Goal: Task Accomplishment & Management: Complete application form

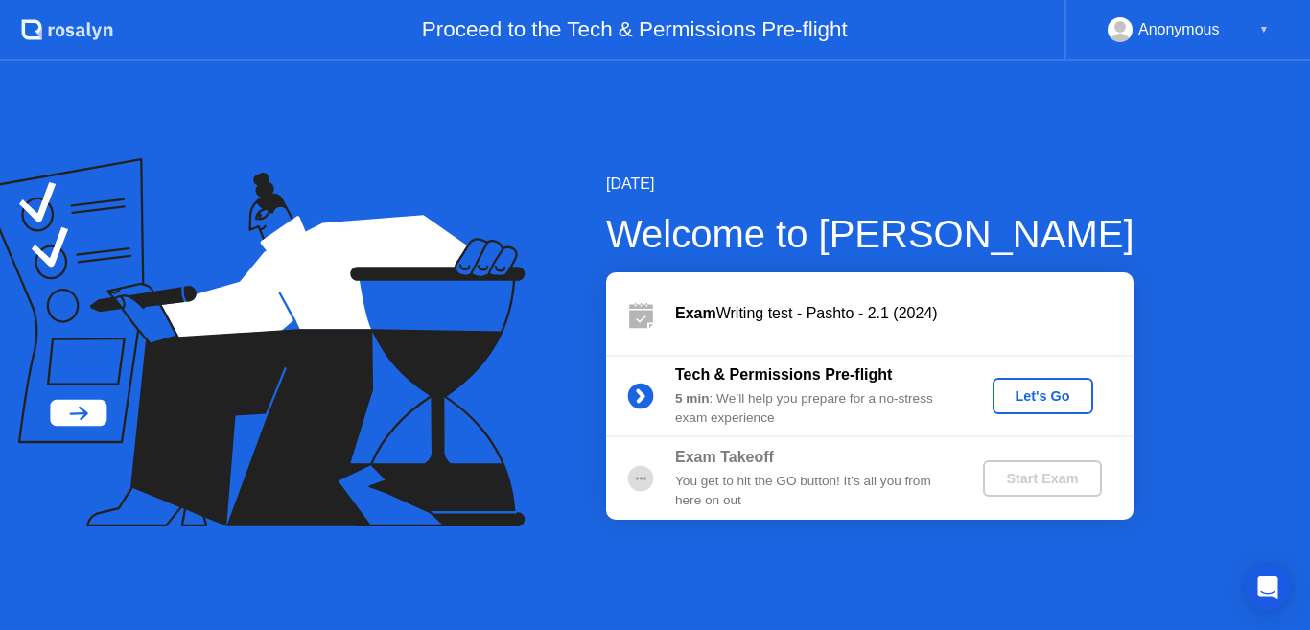
click at [1040, 389] on div "Let's Go" at bounding box center [1042, 395] width 85 height 15
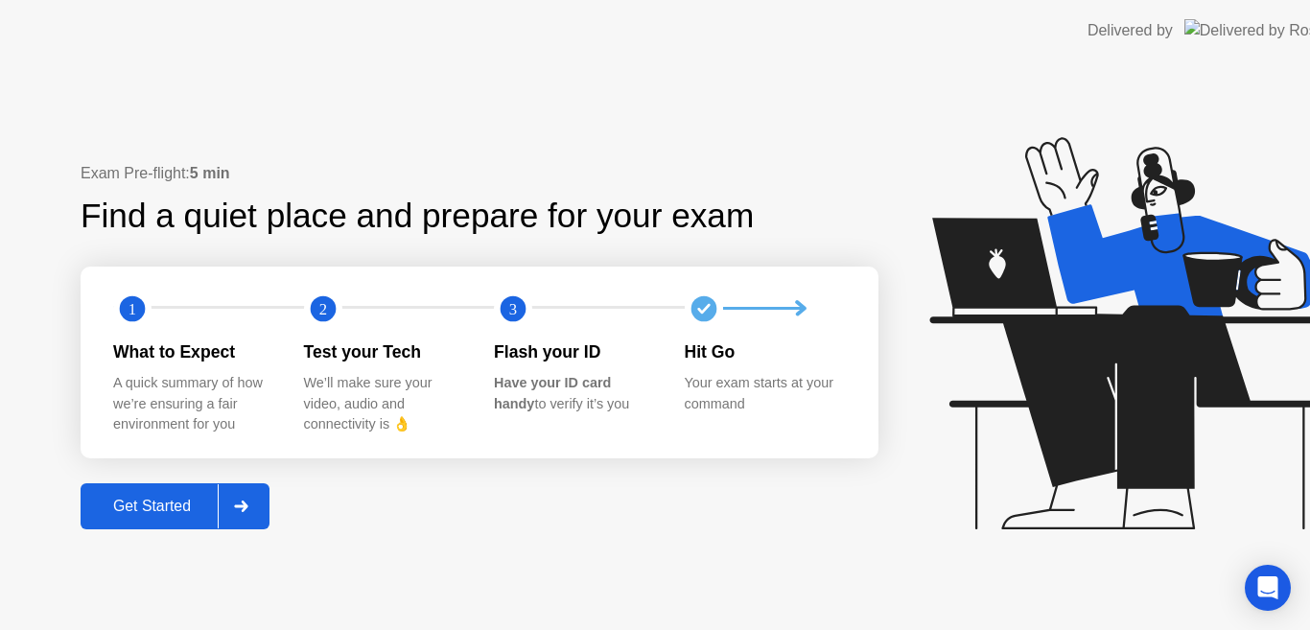
click at [1042, 402] on icon at bounding box center [1129, 333] width 401 height 392
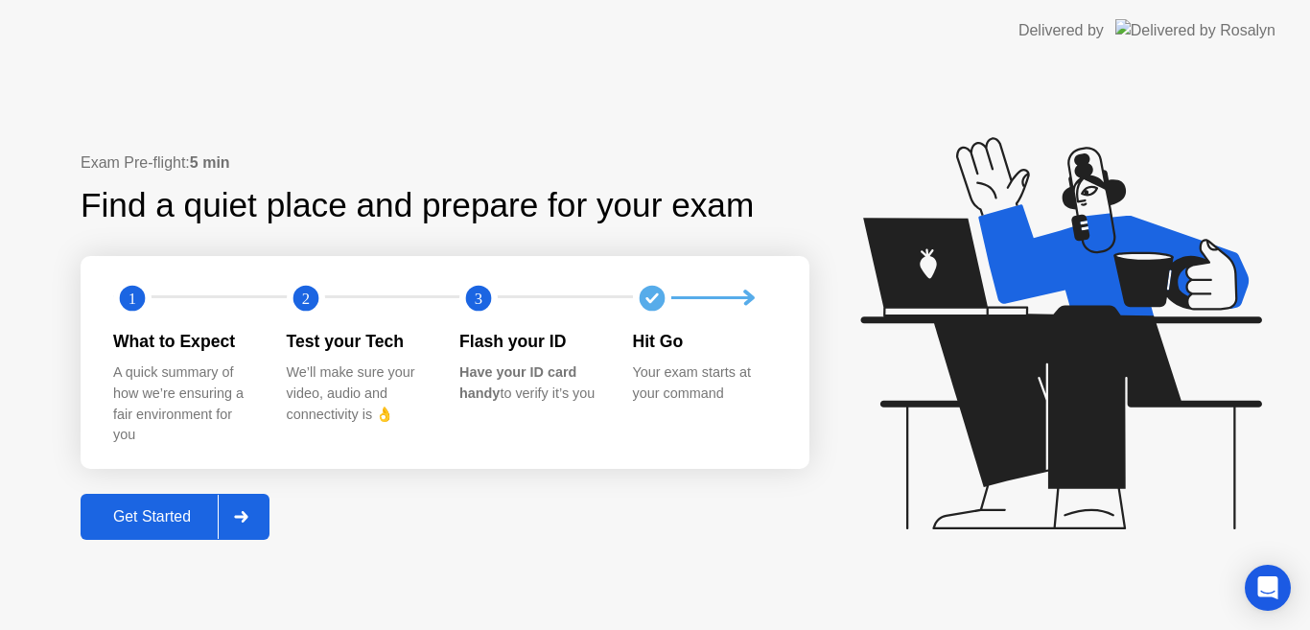
click at [162, 514] on div "Get Started" at bounding box center [151, 516] width 131 height 17
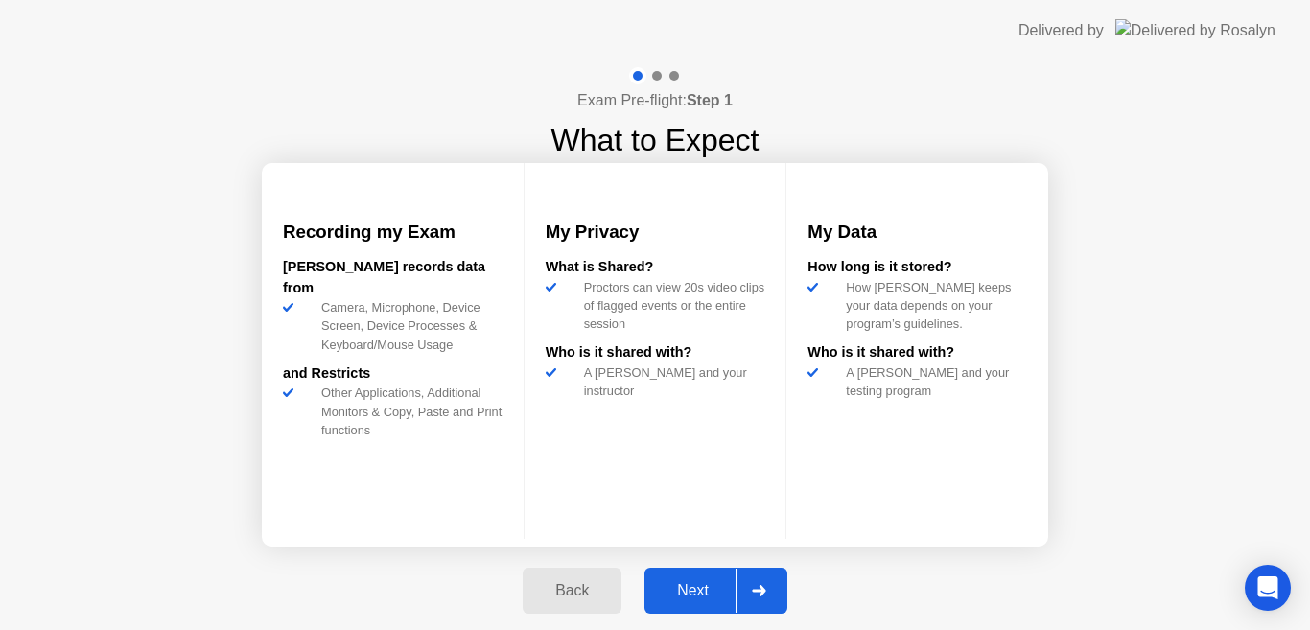
click at [695, 594] on div "Next" at bounding box center [692, 590] width 85 height 17
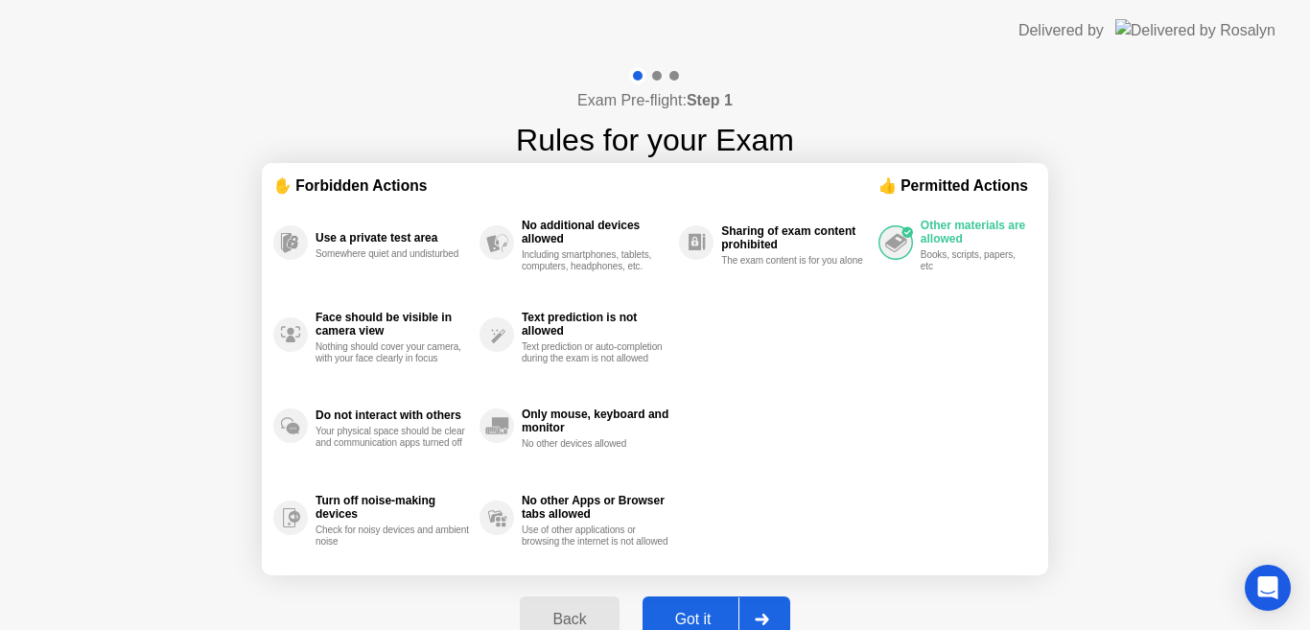
click at [694, 621] on div "Got it" at bounding box center [693, 619] width 90 height 17
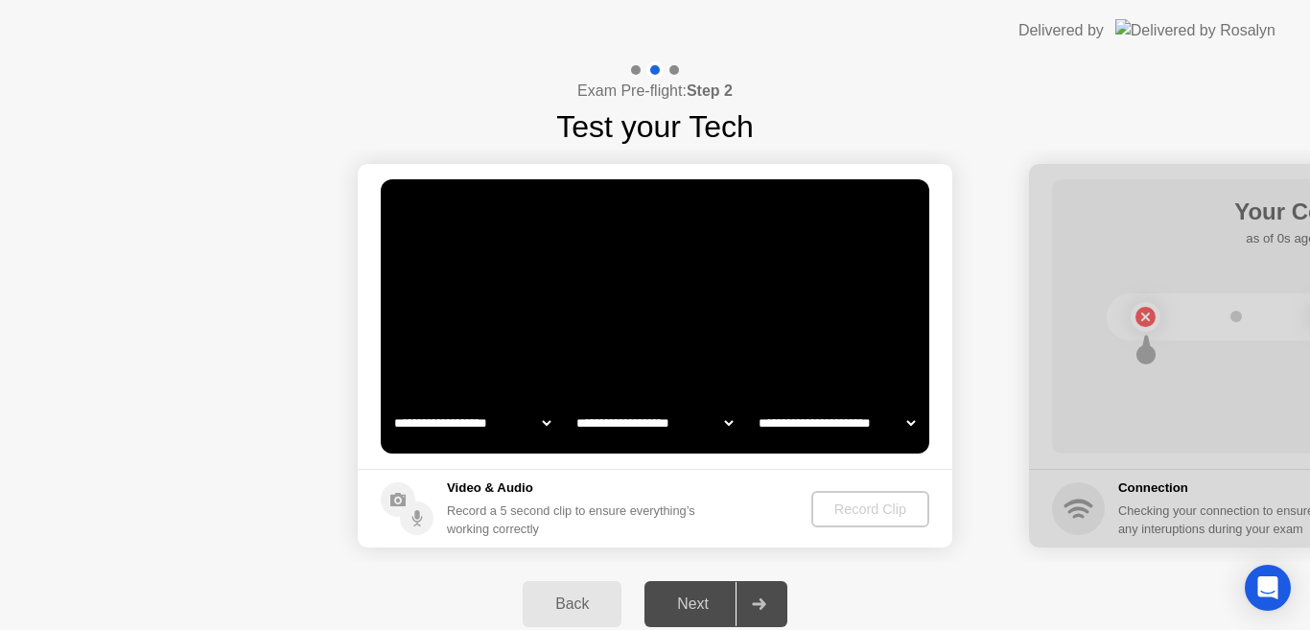
select select "**********"
select select "*******"
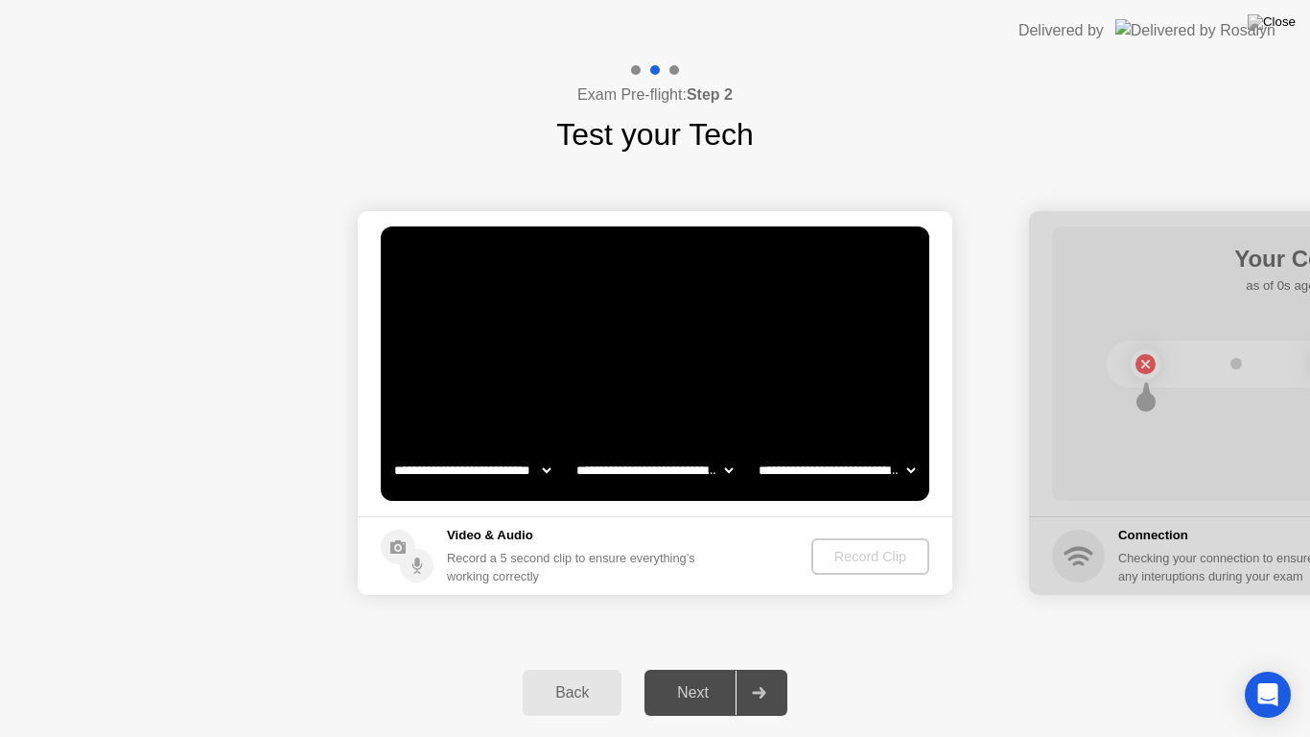
click at [860, 556] on div "Record Clip" at bounding box center [870, 556] width 103 height 15
click at [1164, 629] on div "Back Next" at bounding box center [655, 692] width 1310 height 88
click at [1143, 148] on div "Exam Pre-flight: Step 2 Test your Tech" at bounding box center [655, 109] width 1310 height 96
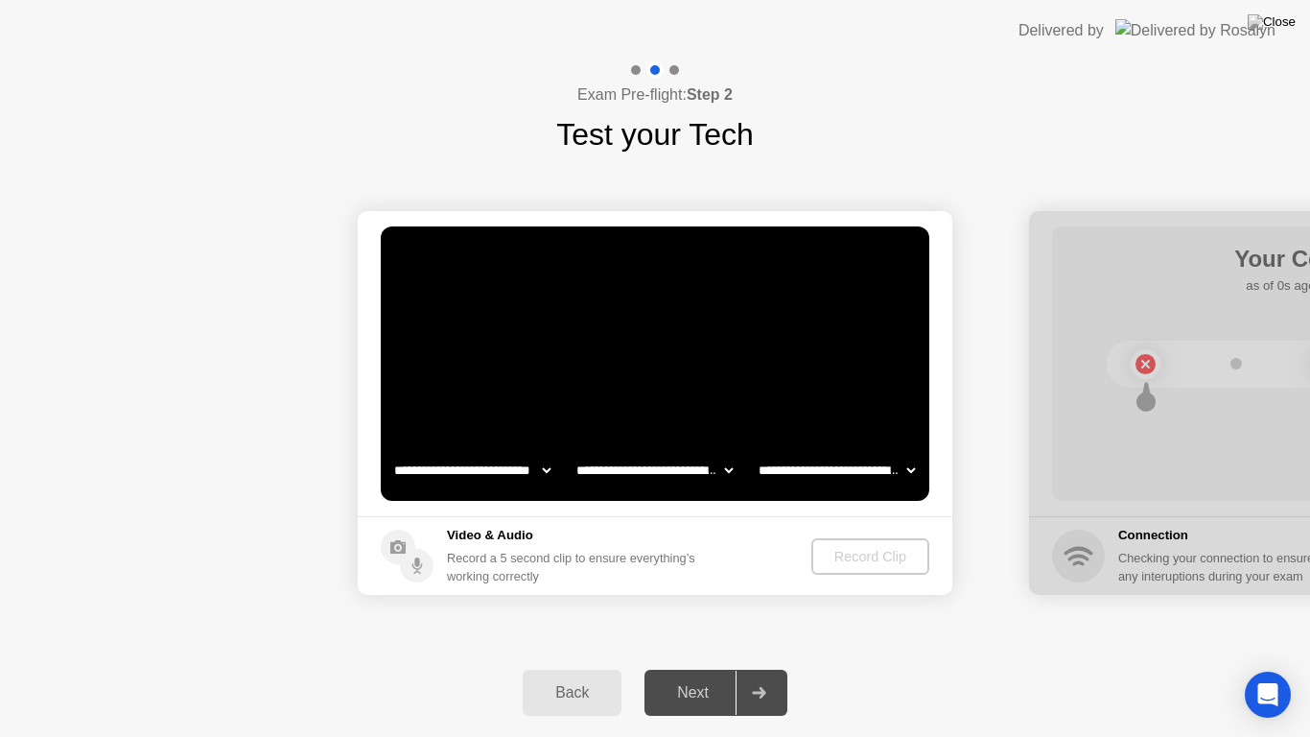
click at [1143, 148] on div "Exam Pre-flight: Step 2 Test your Tech" at bounding box center [655, 109] width 1310 height 96
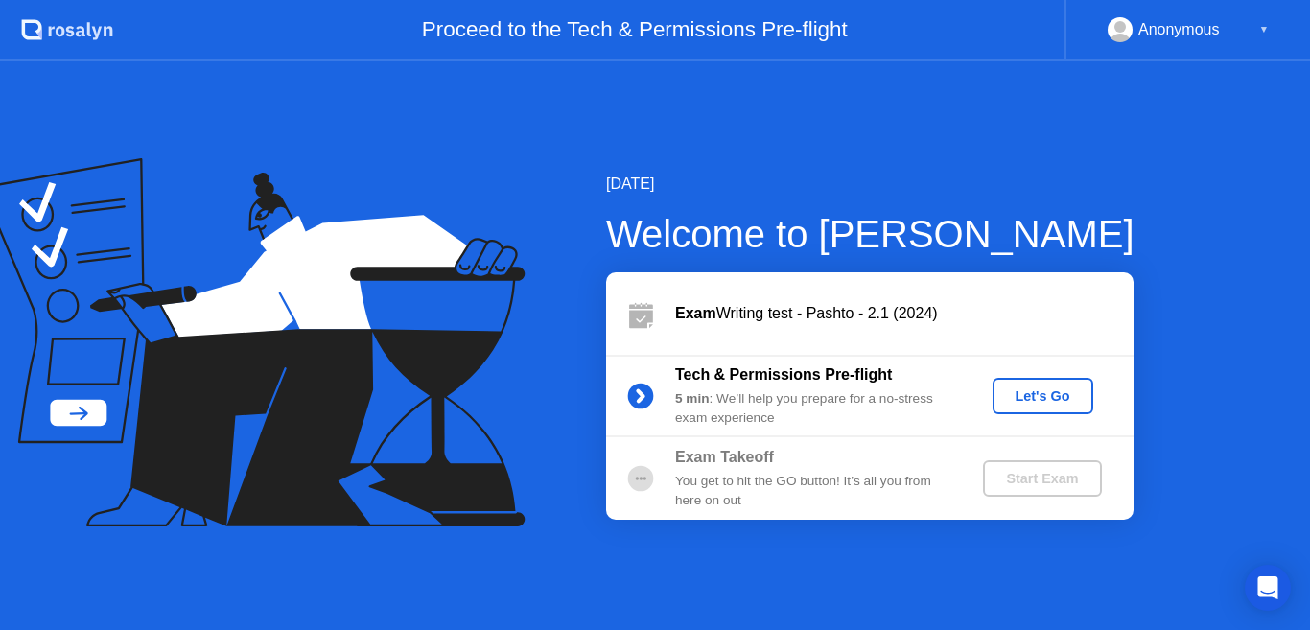
click at [1034, 398] on div "Let's Go" at bounding box center [1042, 395] width 85 height 15
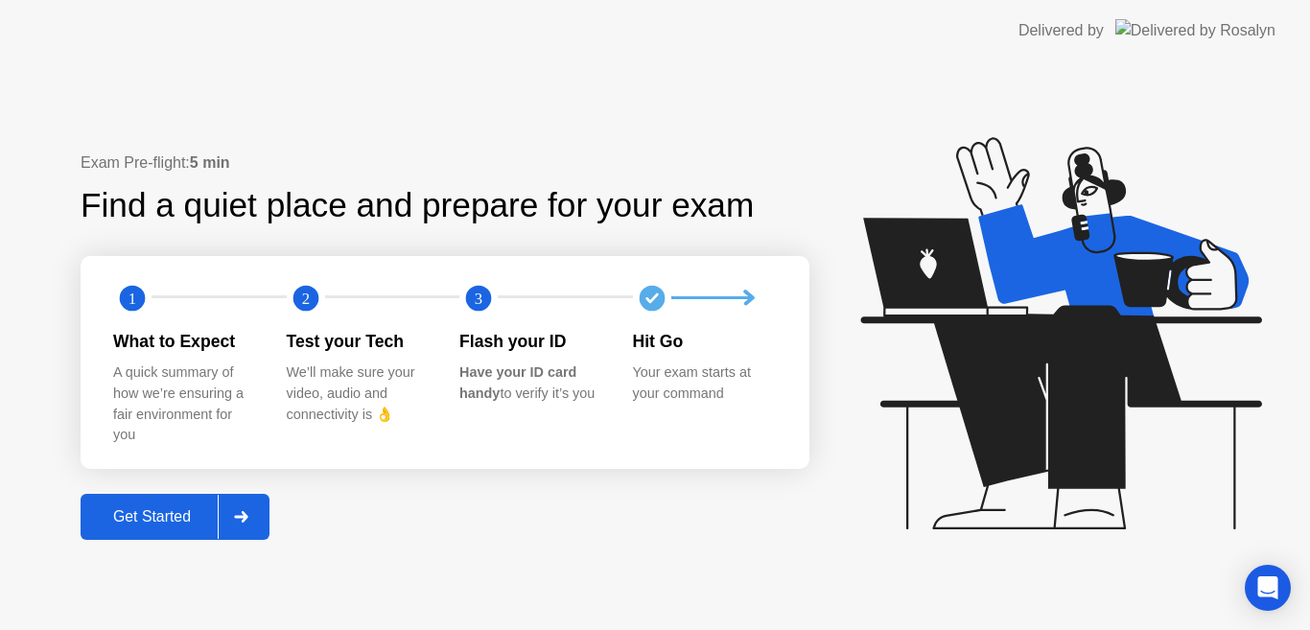
click at [158, 518] on div "Get Started" at bounding box center [151, 516] width 131 height 17
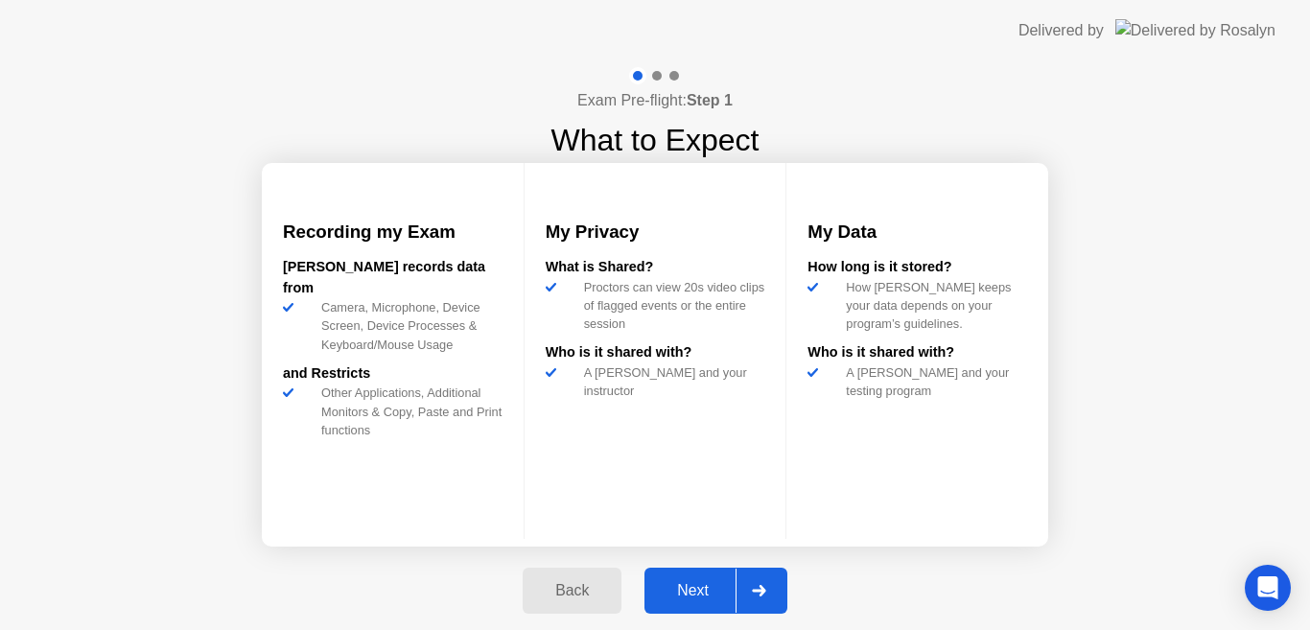
click at [683, 588] on div "Next" at bounding box center [692, 590] width 85 height 17
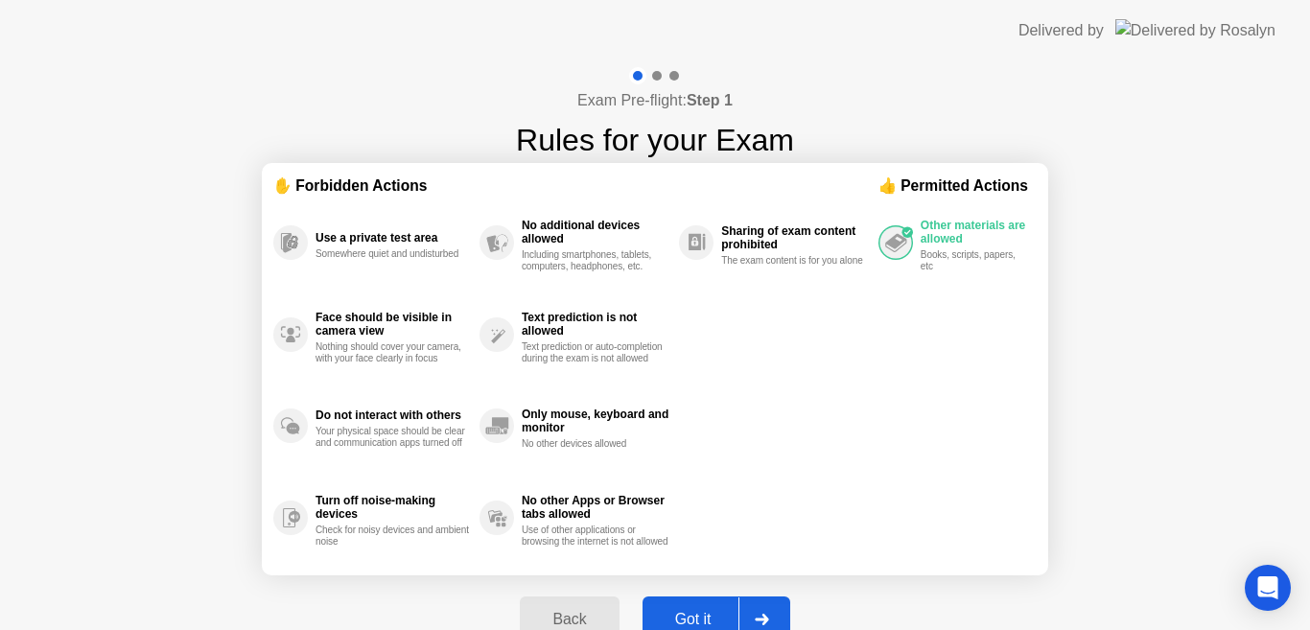
click at [694, 620] on div "Got it" at bounding box center [693, 619] width 90 height 17
select select "**********"
select select "*******"
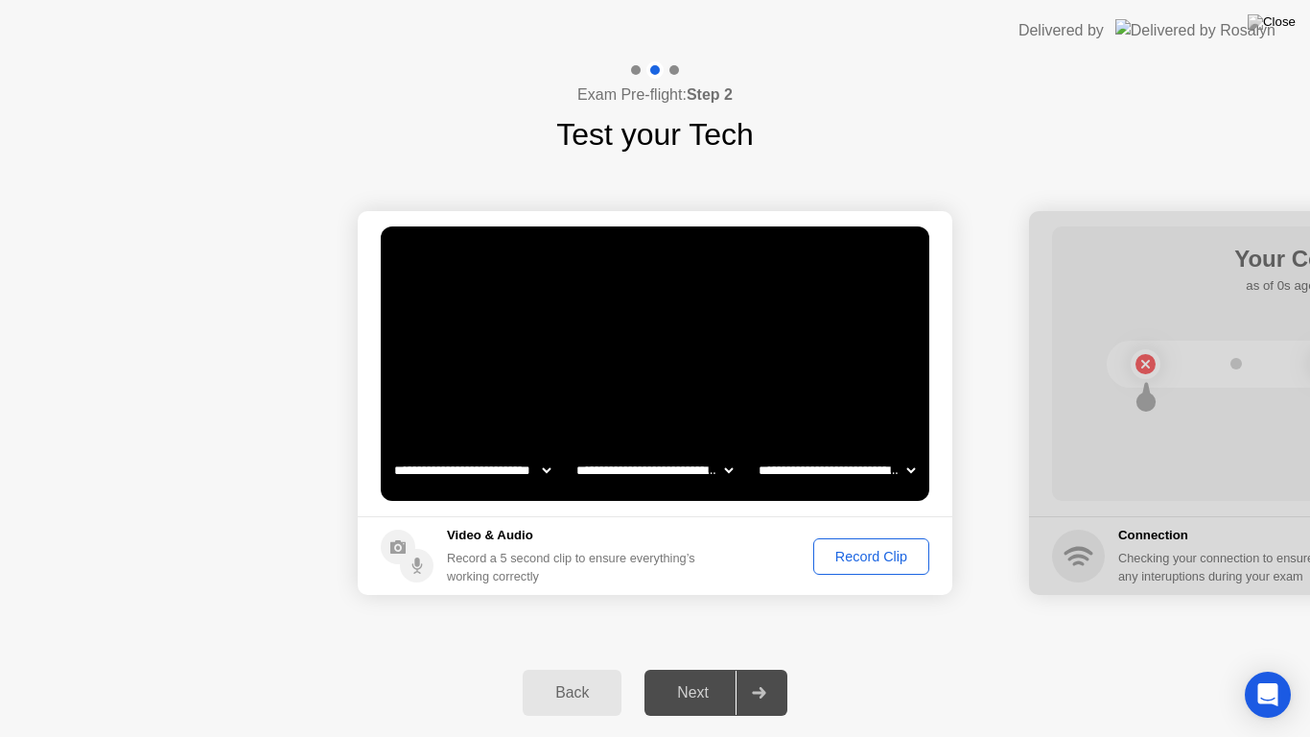
click at [860, 553] on div "Record Clip" at bounding box center [871, 556] width 103 height 15
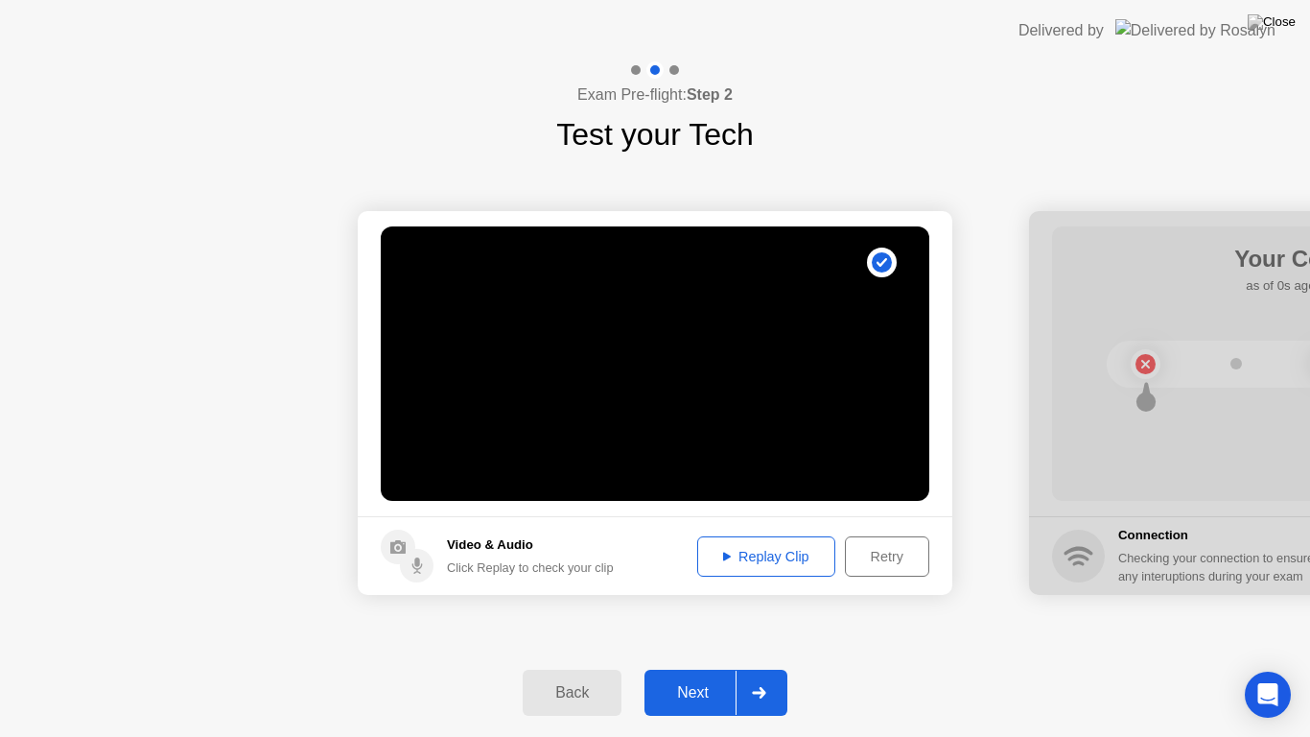
click at [677, 629] on div "Next" at bounding box center [692, 692] width 85 height 17
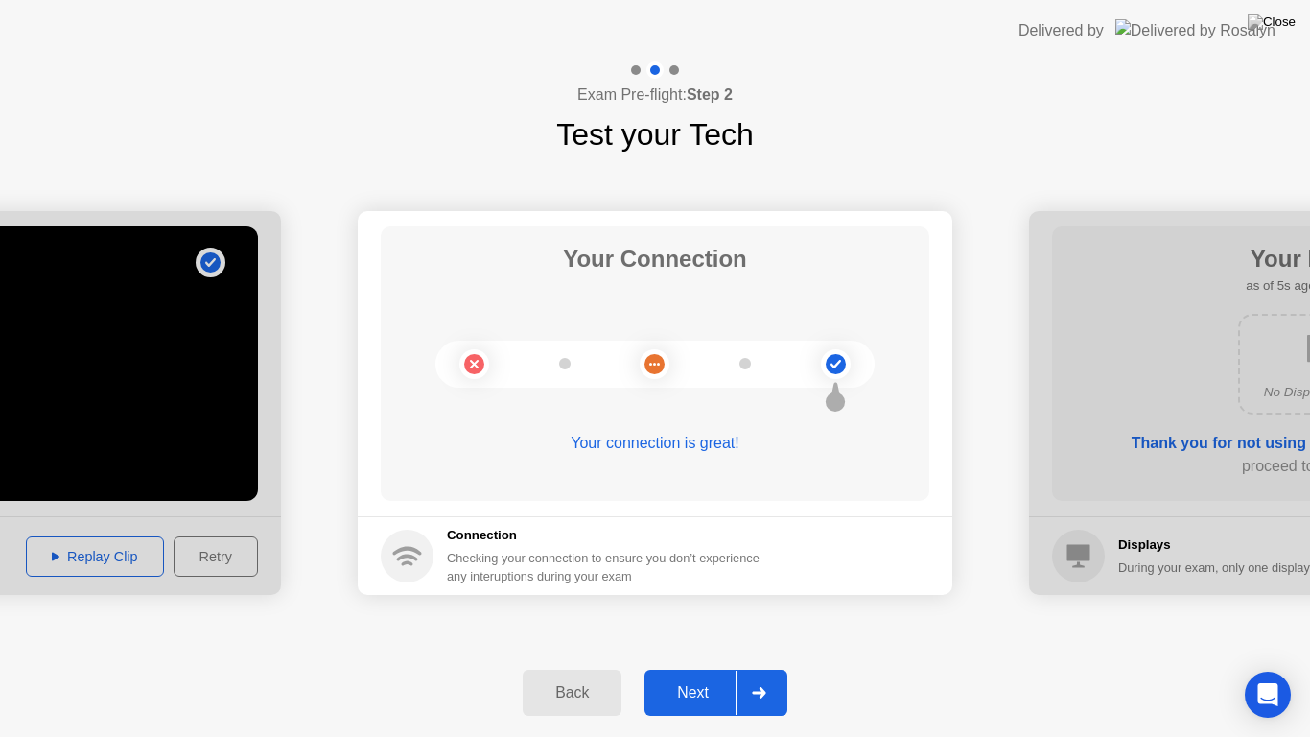
click at [699, 629] on div "Next" at bounding box center [692, 692] width 85 height 17
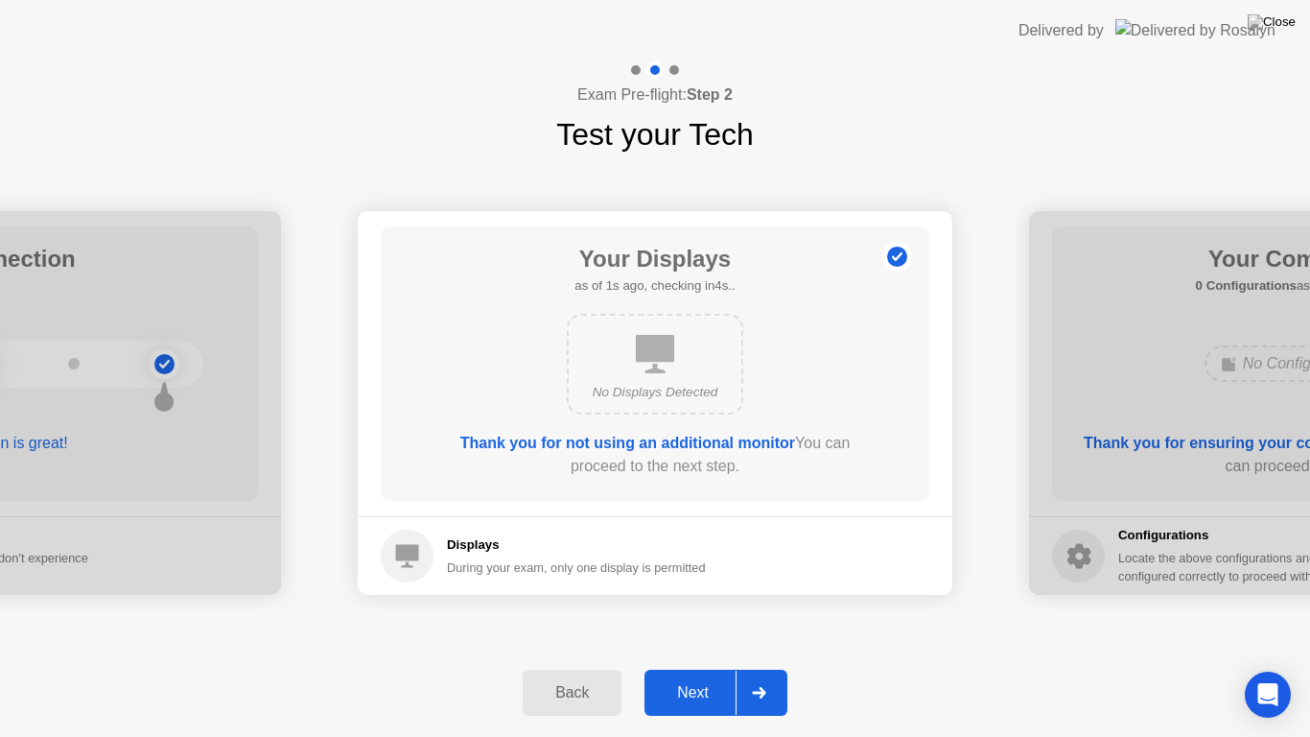
click at [699, 629] on div "Next" at bounding box center [692, 692] width 85 height 17
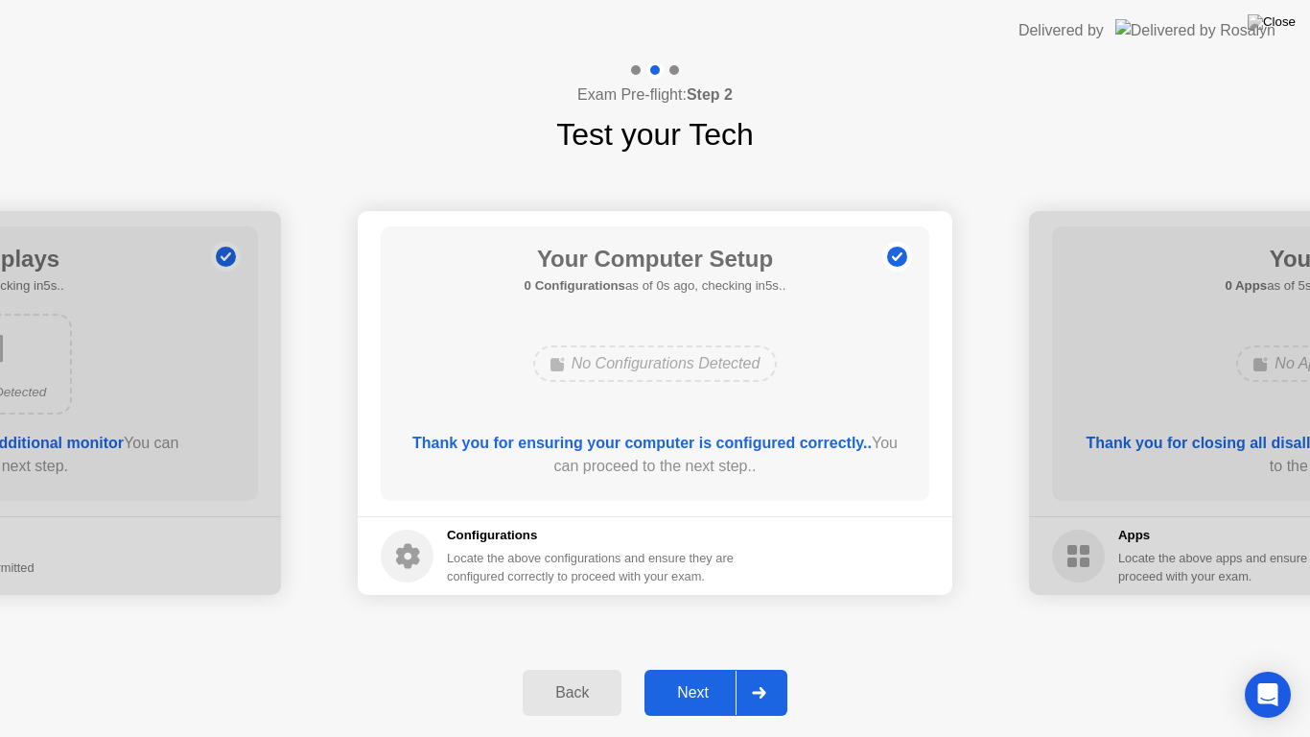
click at [699, 629] on div "Next" at bounding box center [692, 692] width 85 height 17
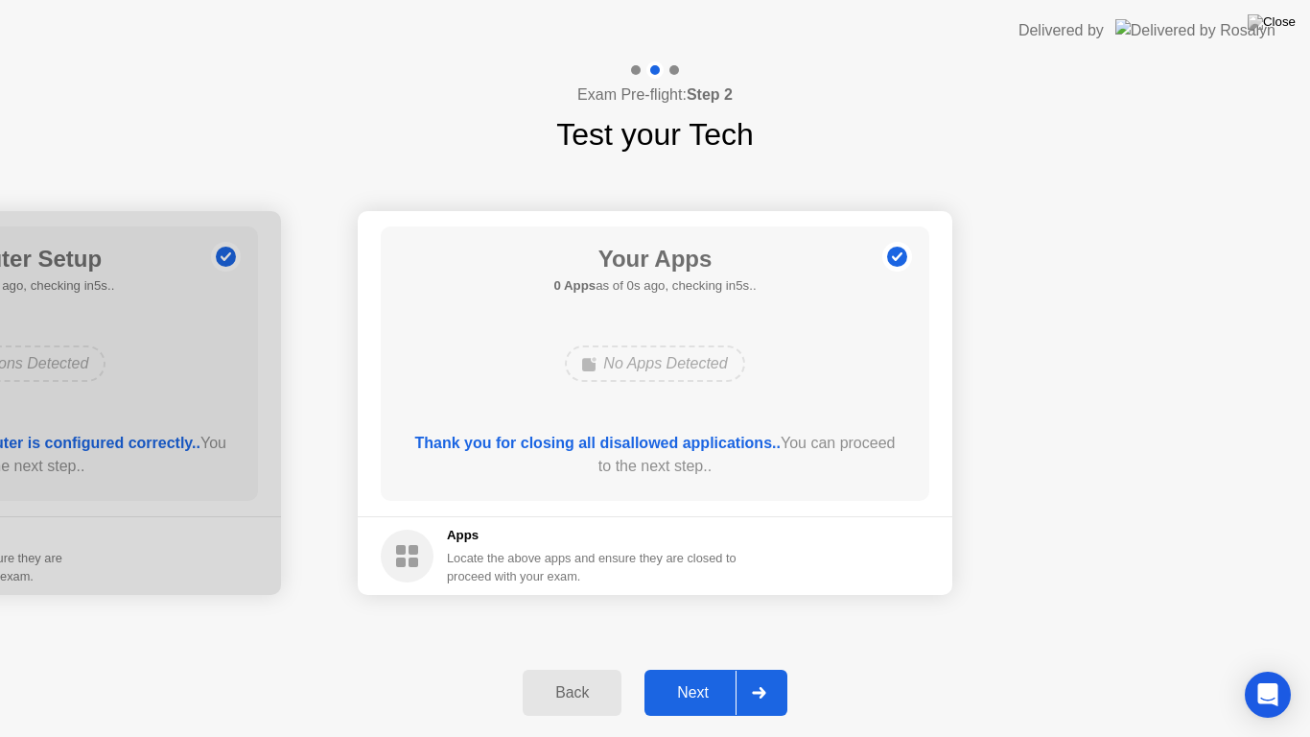
click at [699, 629] on div "Next" at bounding box center [692, 692] width 85 height 17
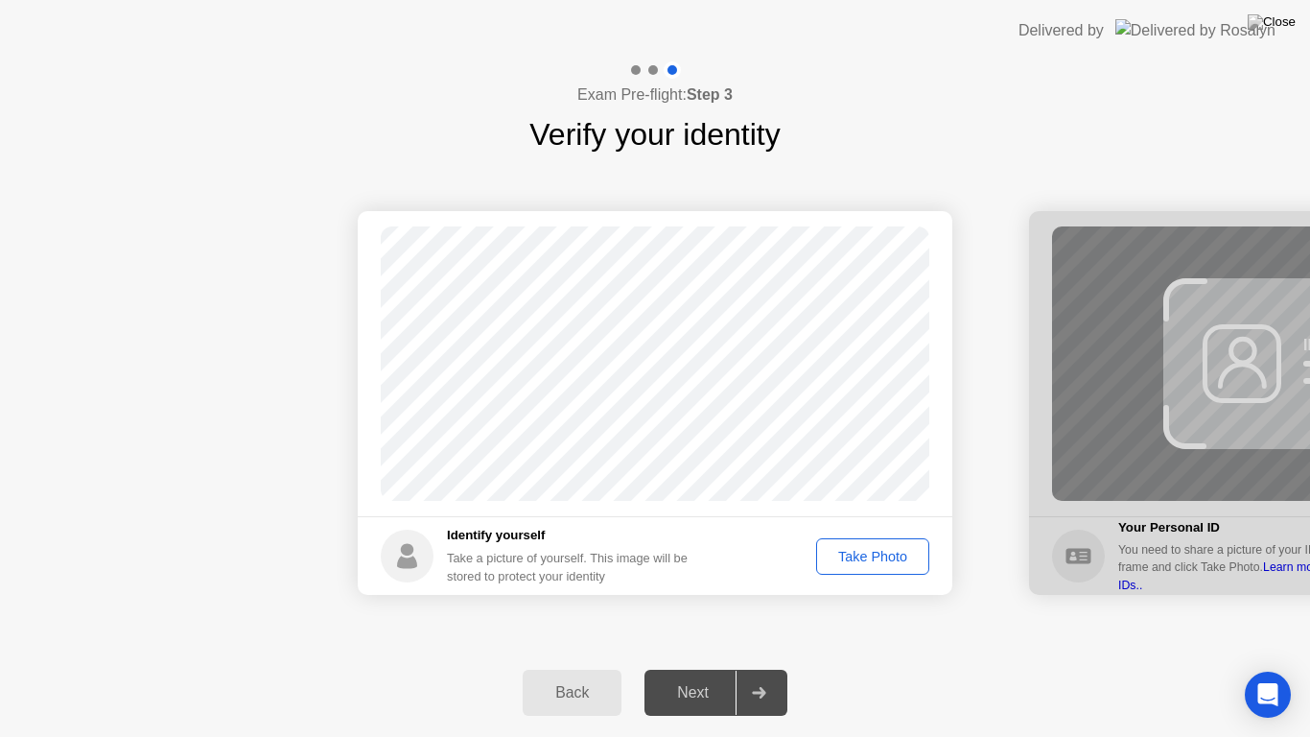
click at [860, 560] on div "Take Photo" at bounding box center [873, 556] width 100 height 15
click at [698, 629] on div "Next" at bounding box center [692, 692] width 85 height 17
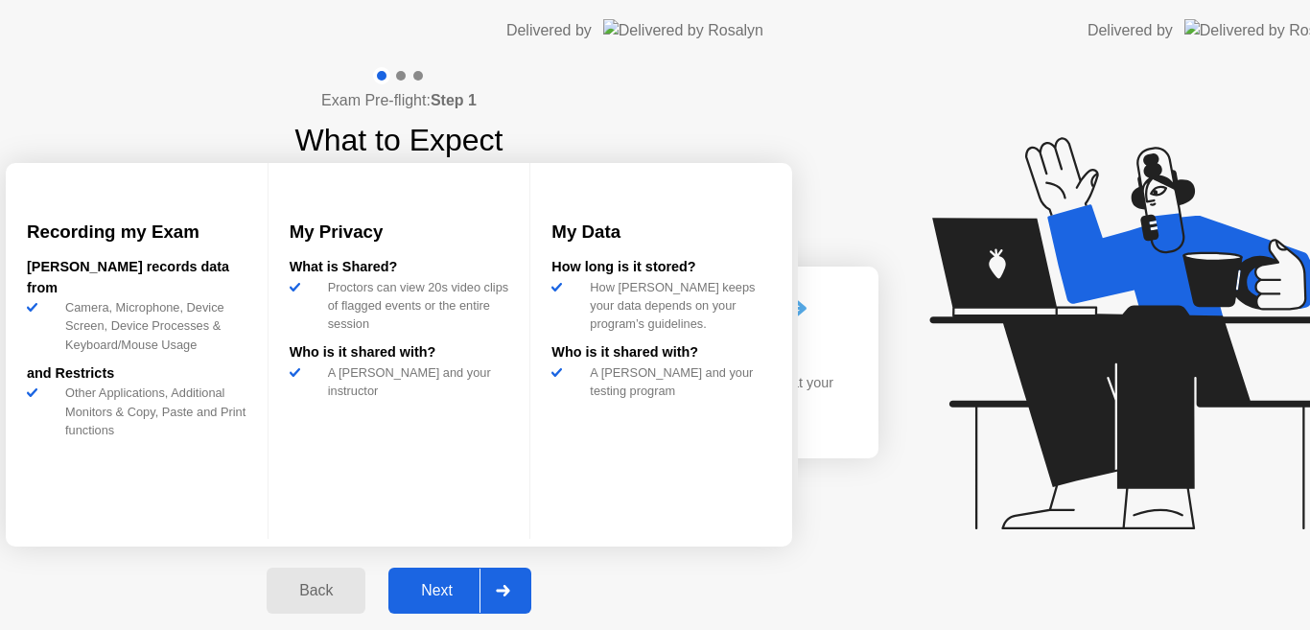
click at [480, 596] on div "Next" at bounding box center [436, 590] width 85 height 17
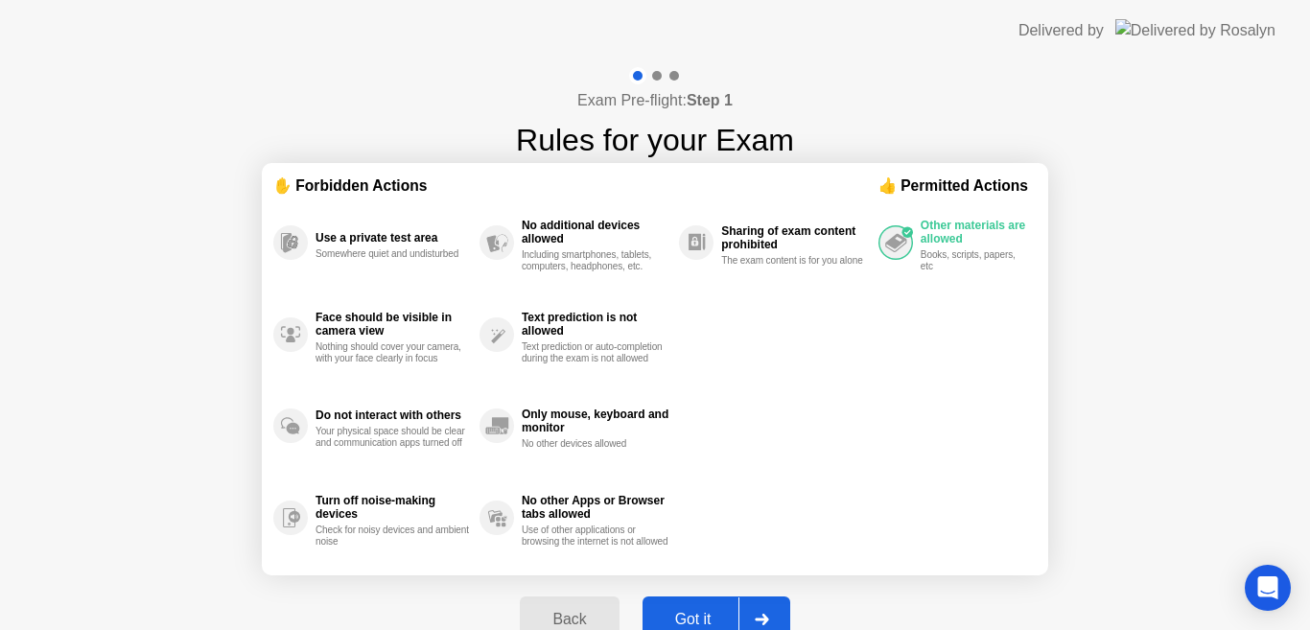
click at [699, 616] on div "Got it" at bounding box center [693, 619] width 90 height 17
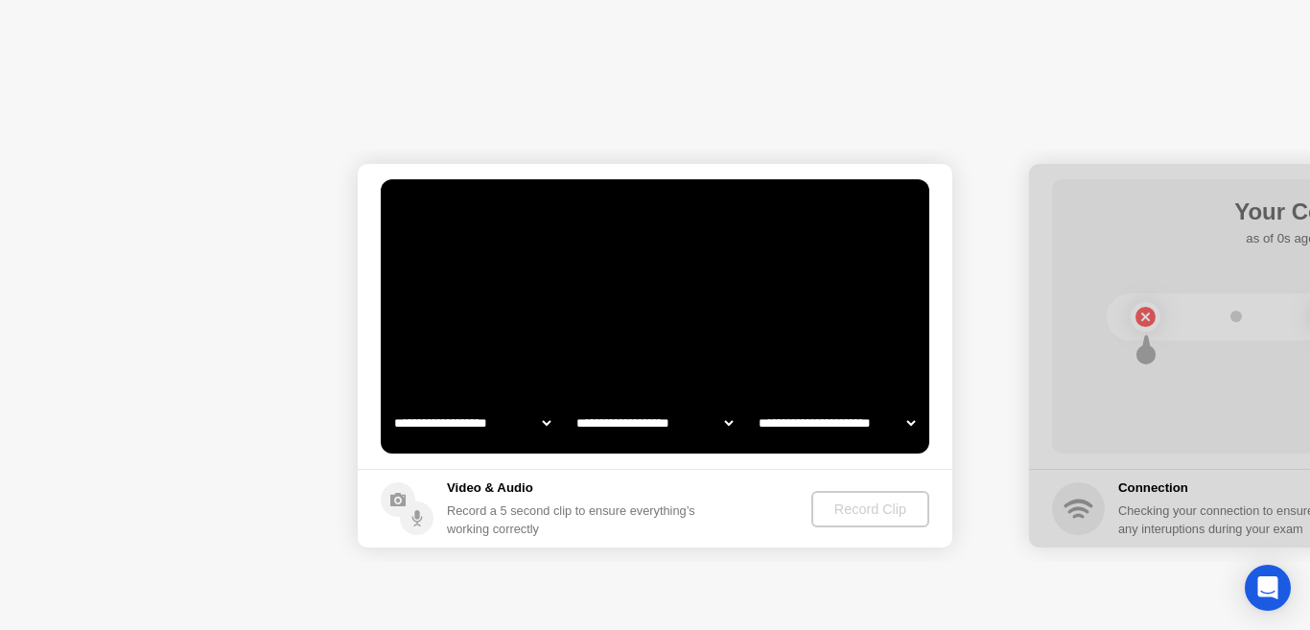
select select "**********"
select select "*******"
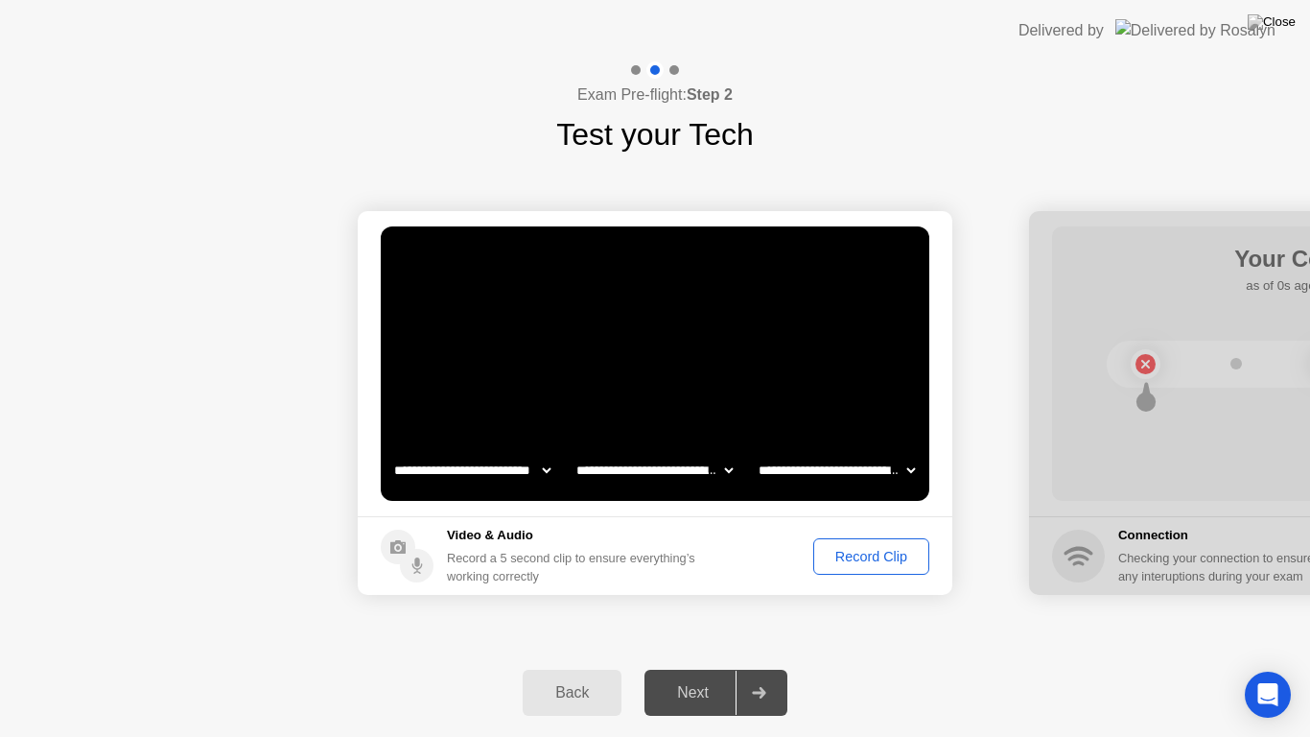
click at [864, 554] on div "Record Clip" at bounding box center [871, 556] width 103 height 15
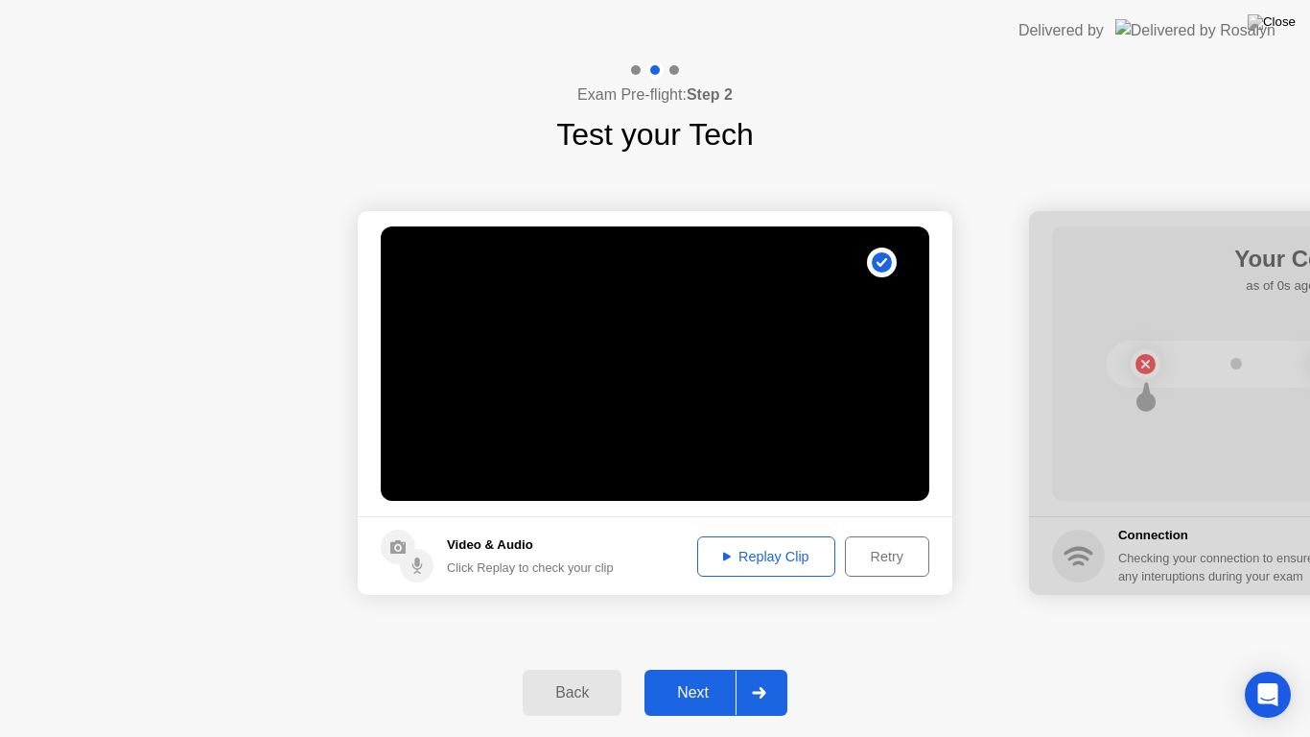
click at [703, 629] on div "Next" at bounding box center [692, 692] width 85 height 17
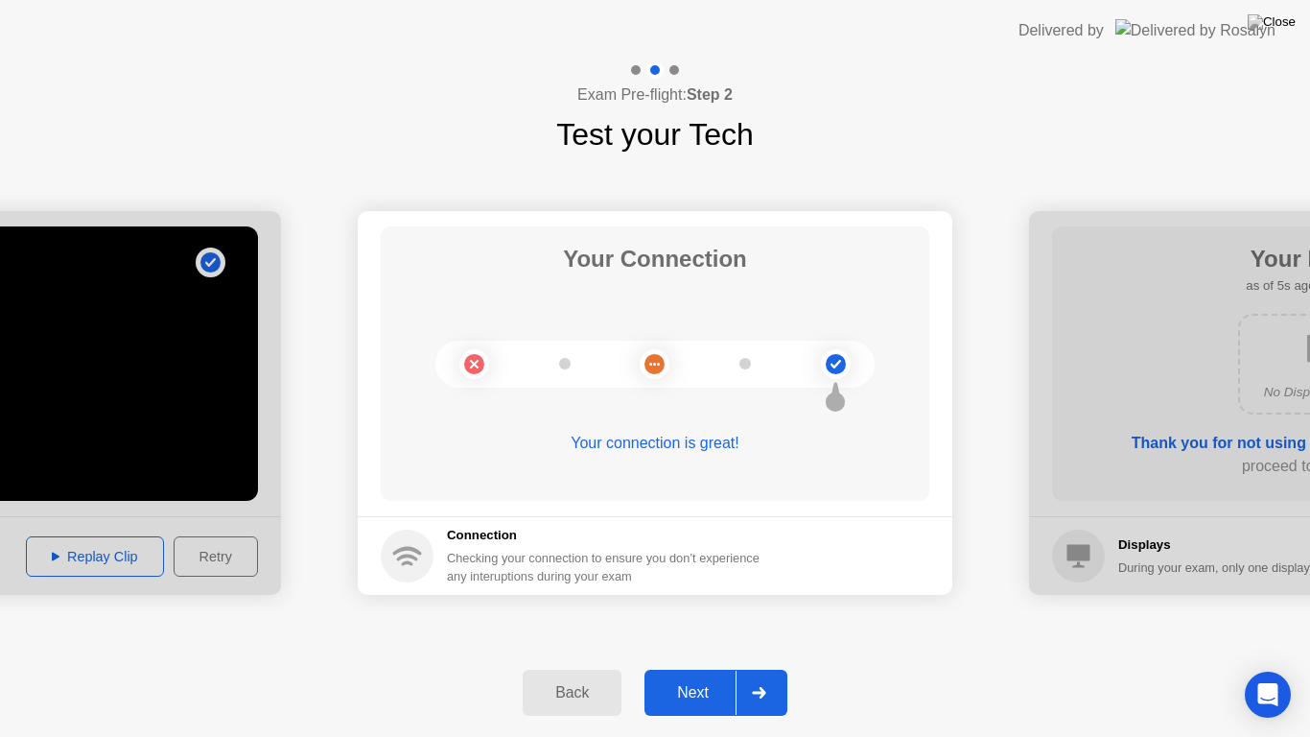
click at [703, 629] on div "Next" at bounding box center [692, 692] width 85 height 17
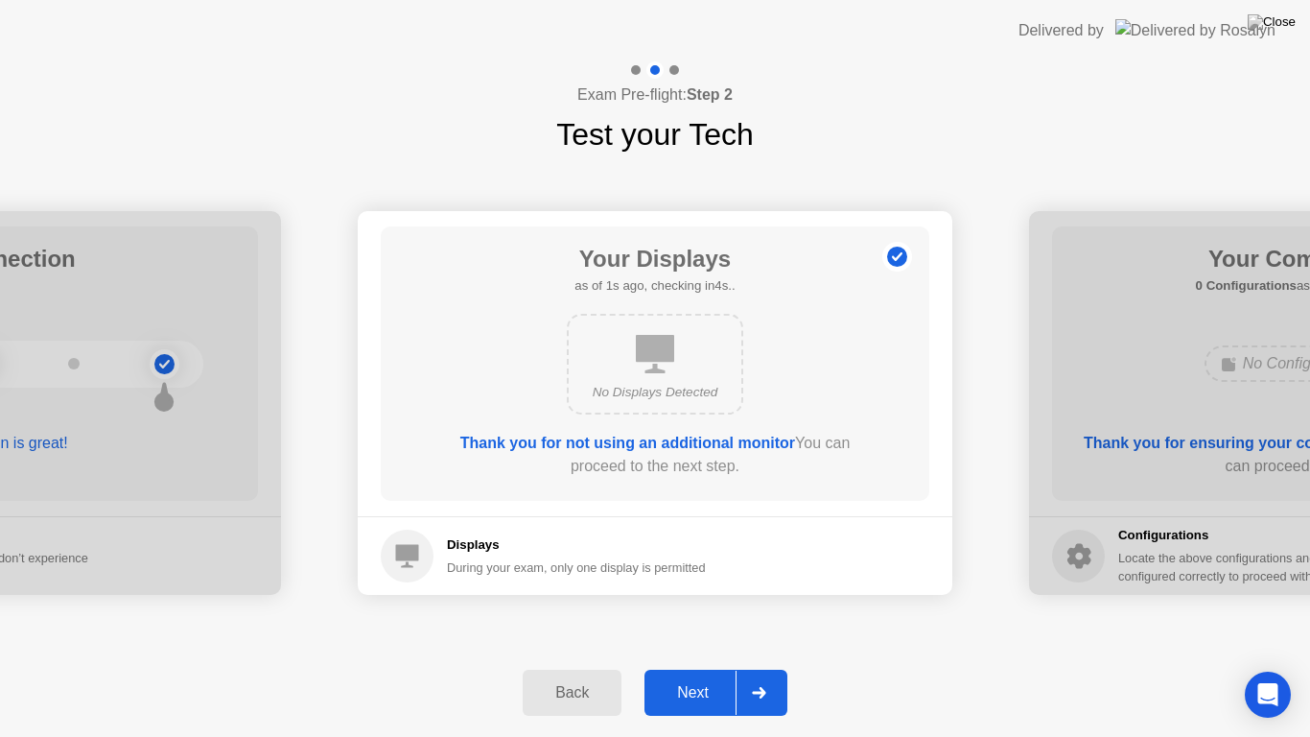
click at [703, 629] on div "Next" at bounding box center [692, 692] width 85 height 17
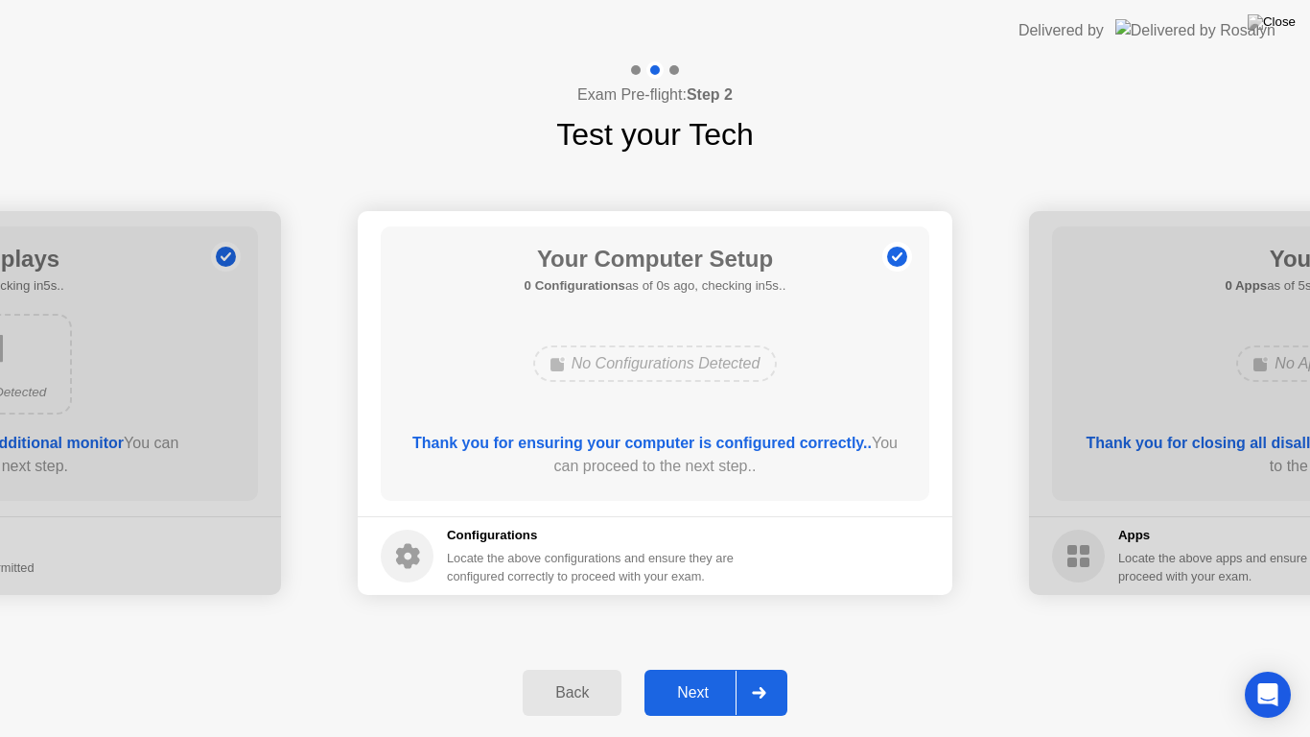
click at [703, 629] on div "Next" at bounding box center [692, 692] width 85 height 17
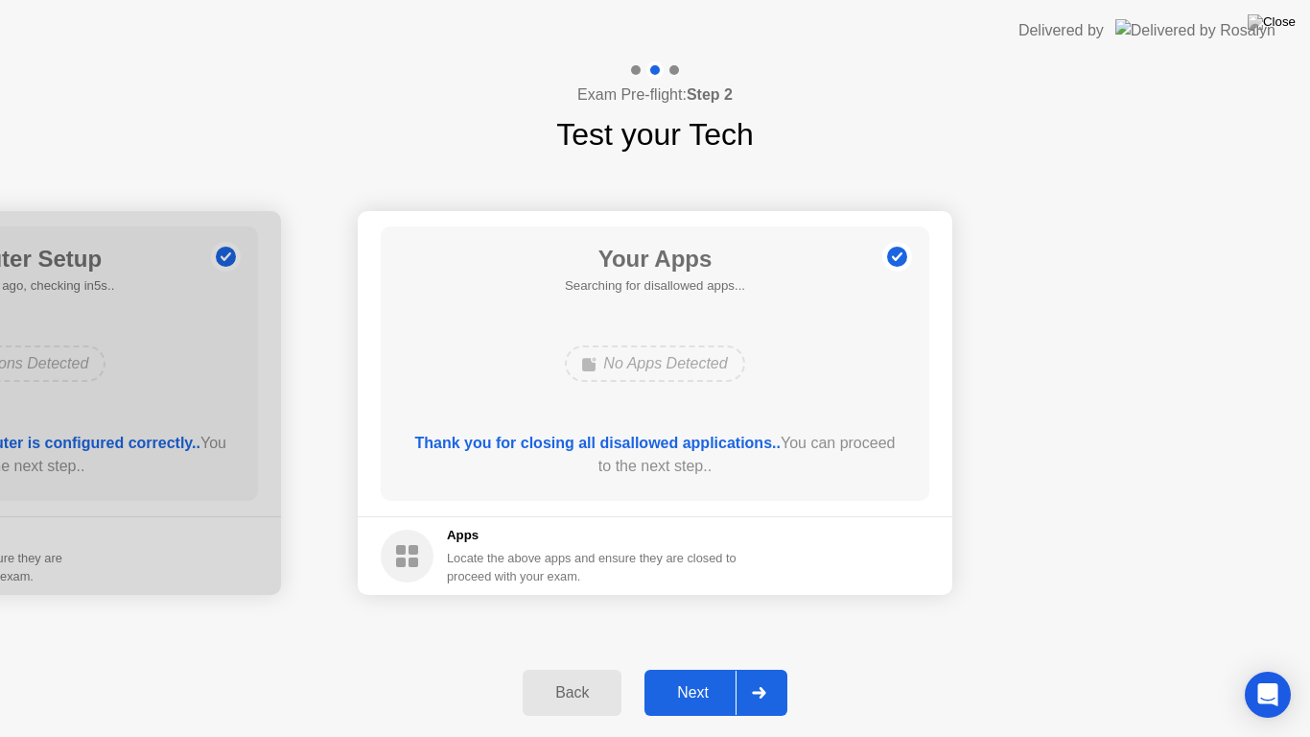
click at [703, 629] on div "Next" at bounding box center [692, 692] width 85 height 17
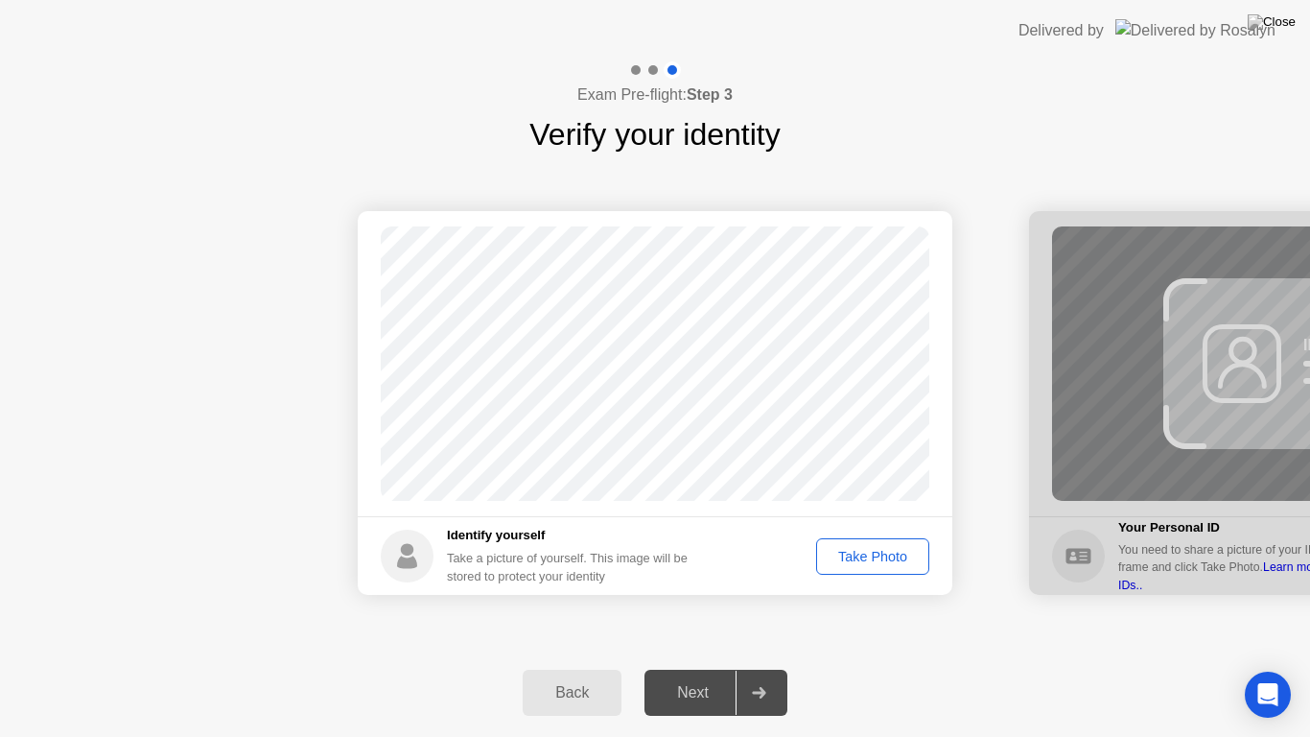
click at [849, 558] on div "Take Photo" at bounding box center [873, 556] width 100 height 15
click at [694, 629] on div "Next" at bounding box center [692, 692] width 85 height 17
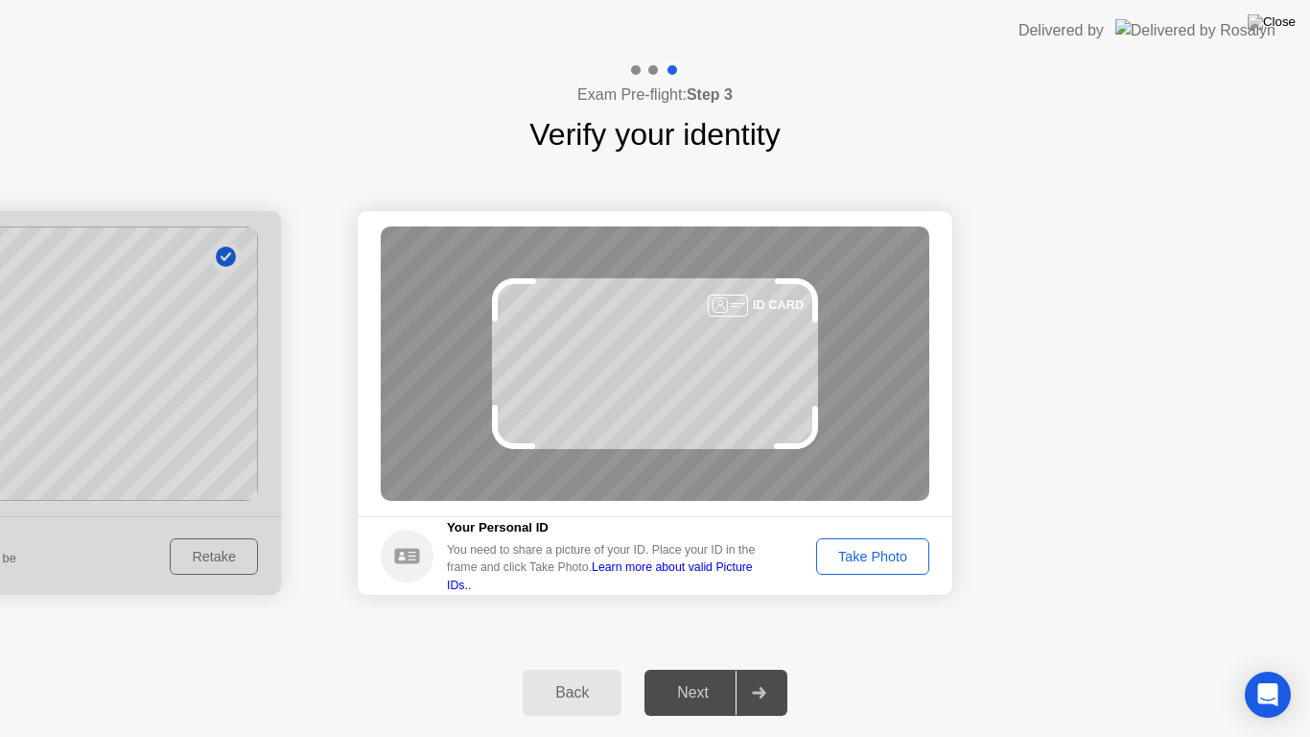
click at [852, 560] on div "Take Photo" at bounding box center [873, 556] width 100 height 15
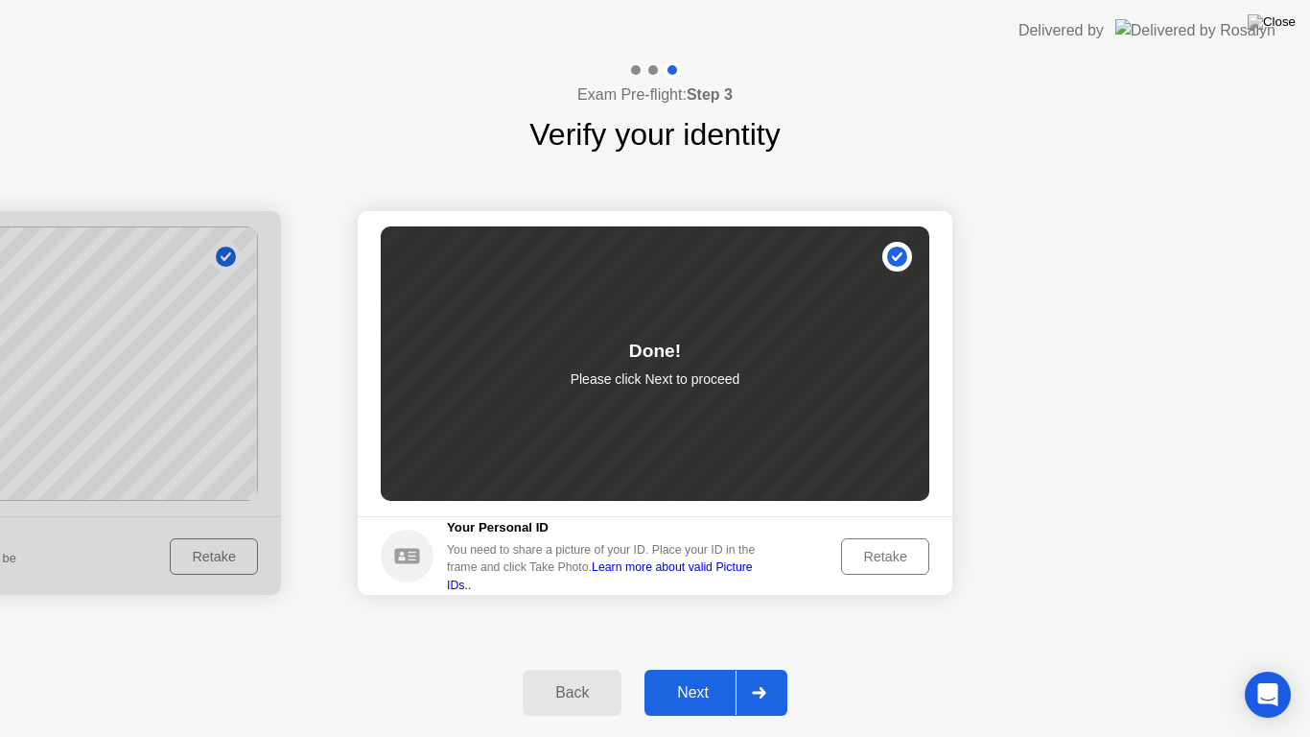
click at [703, 629] on div "Next" at bounding box center [692, 692] width 85 height 17
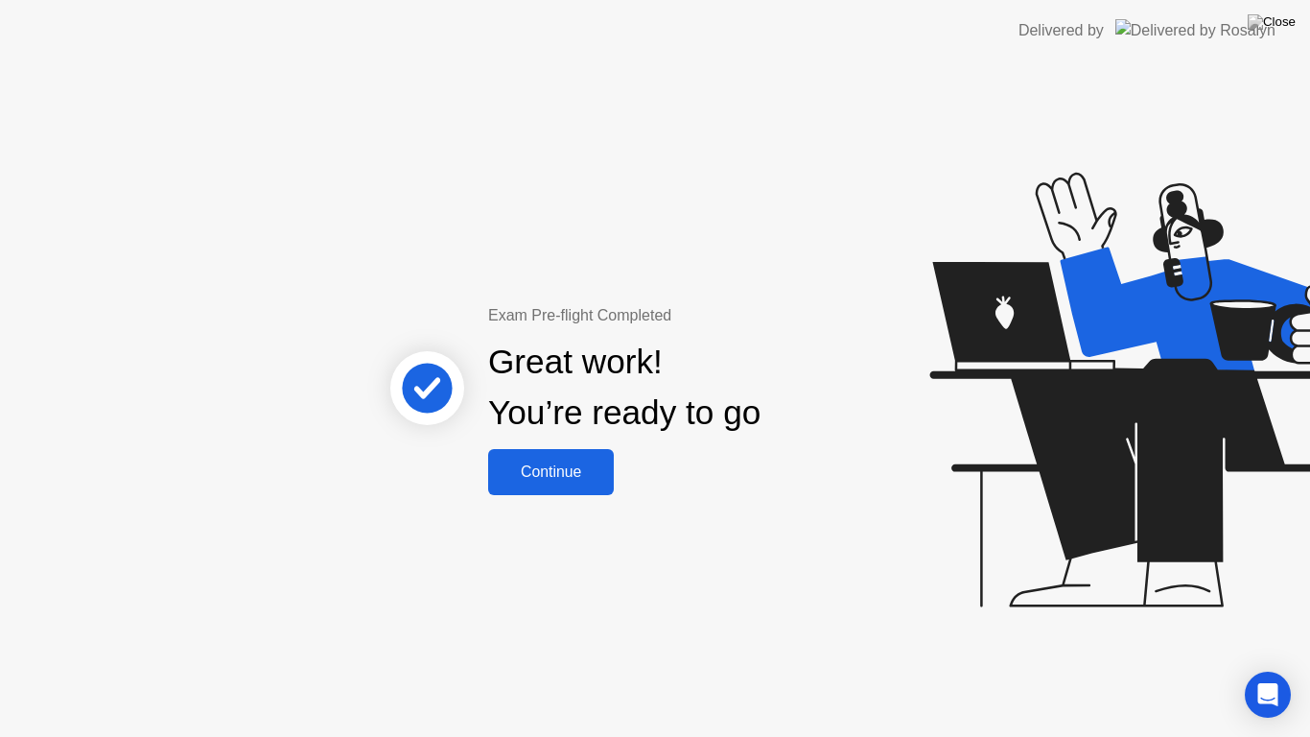
click at [578, 465] on div "Continue" at bounding box center [551, 471] width 114 height 17
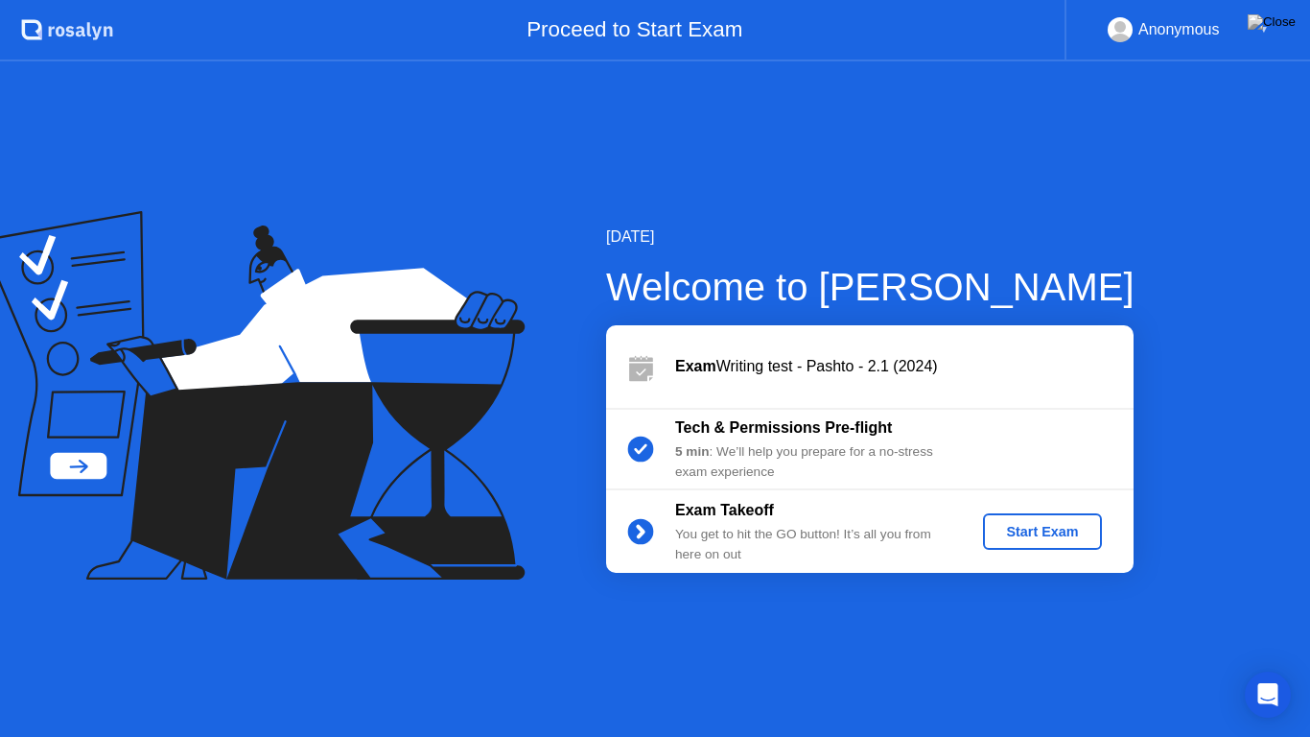
click at [1028, 536] on div "Start Exam" at bounding box center [1042, 531] width 103 height 15
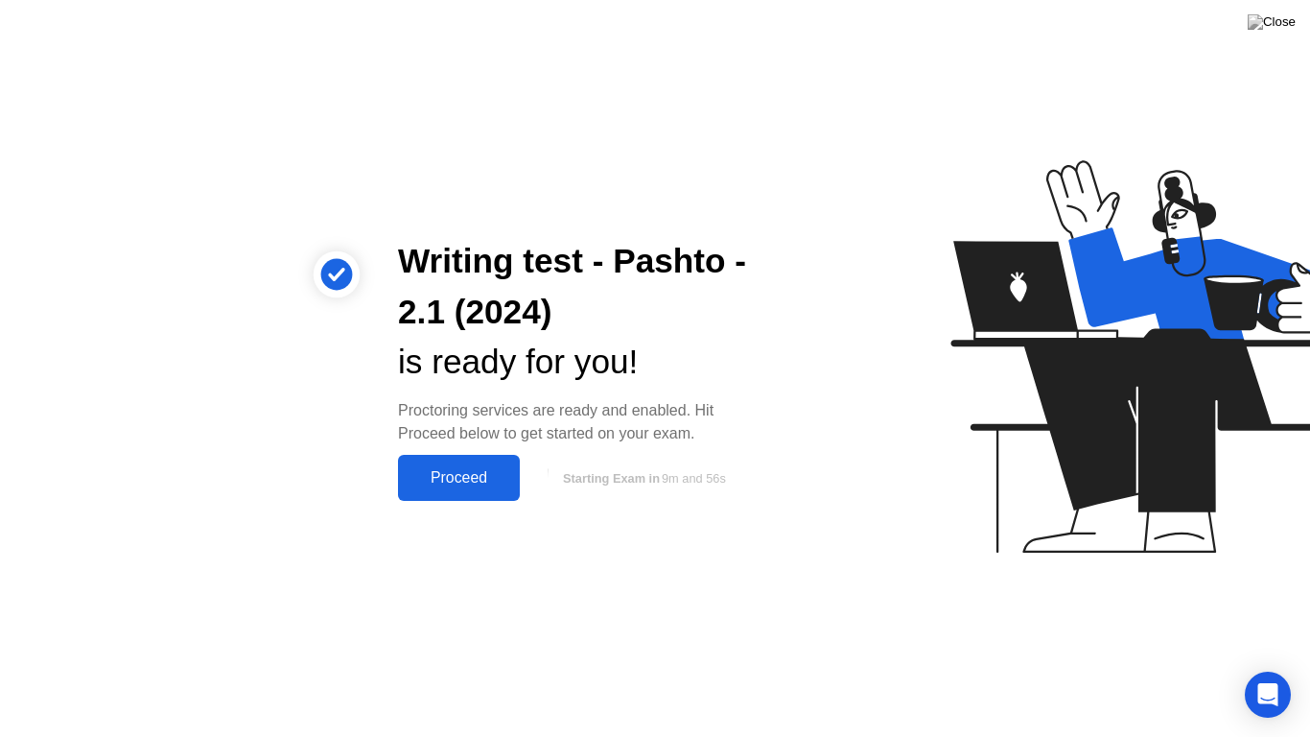
click at [454, 482] on div "Proceed" at bounding box center [459, 477] width 110 height 17
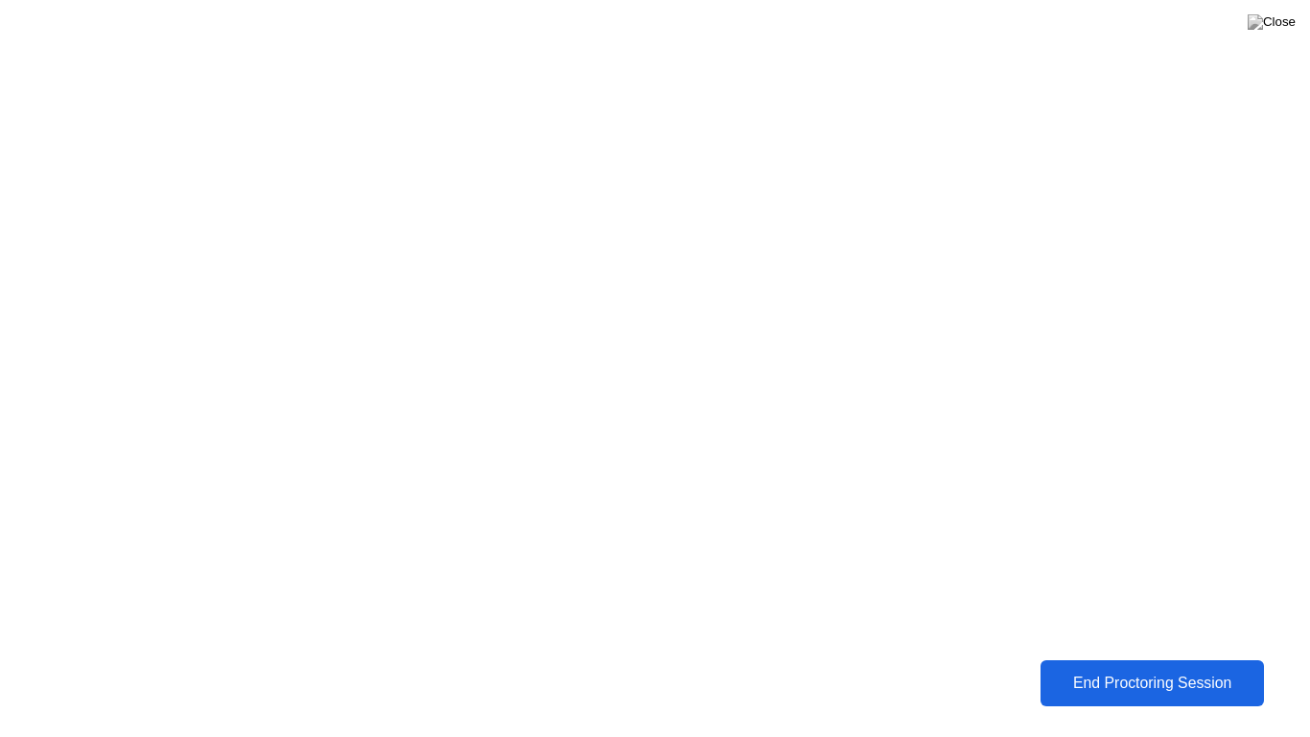
click at [1111, 629] on div "End Proctoring Session" at bounding box center [1152, 682] width 212 height 17
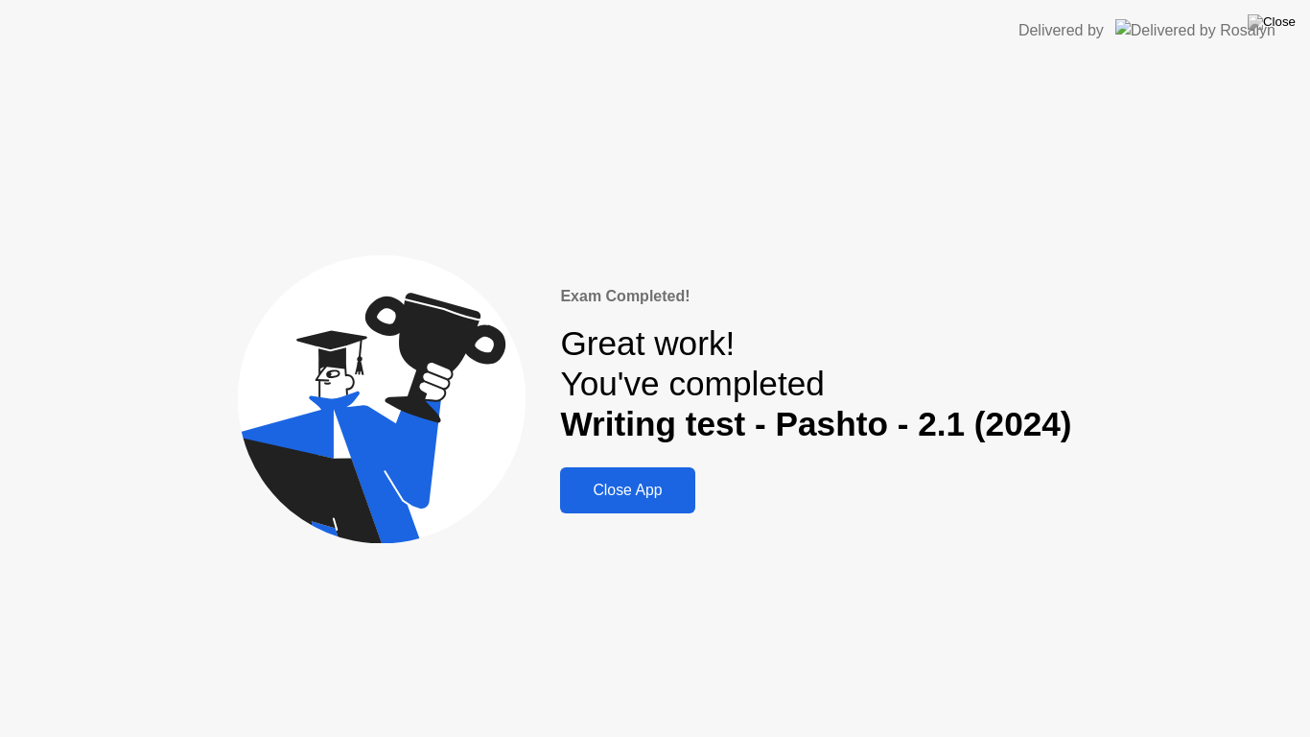
click at [635, 482] on div "Close App" at bounding box center [627, 490] width 123 height 17
